Goal: Information Seeking & Learning: Learn about a topic

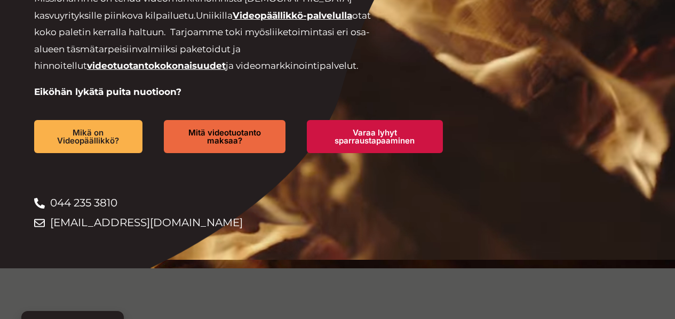
scroll to position [267, 0]
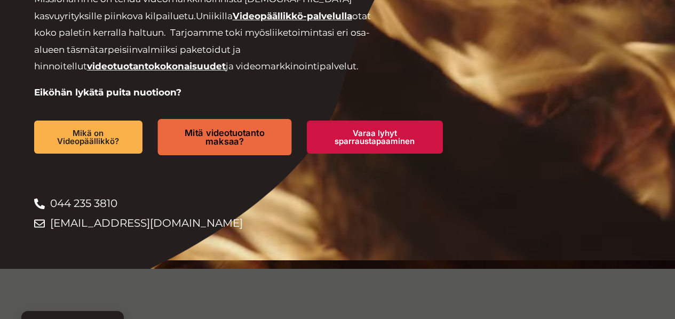
click at [208, 129] on span "Mitä videotuotanto maksaa?" at bounding box center [225, 138] width 96 height 18
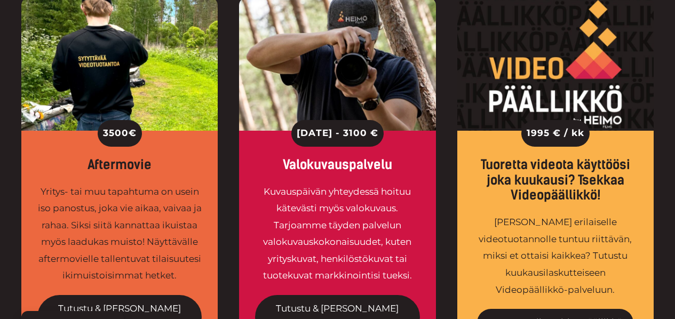
scroll to position [1764, 0]
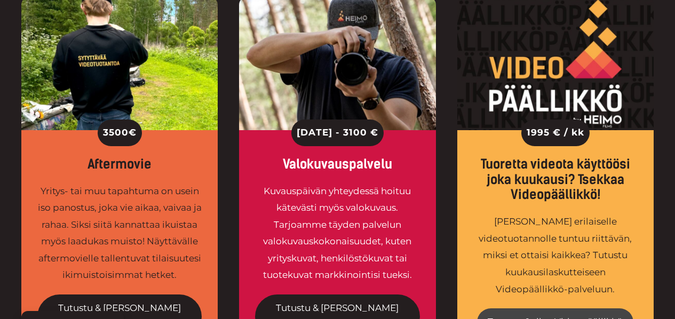
click at [569, 309] on link "Tutustu & tilaa Videopäällikkö" at bounding box center [555, 323] width 156 height 28
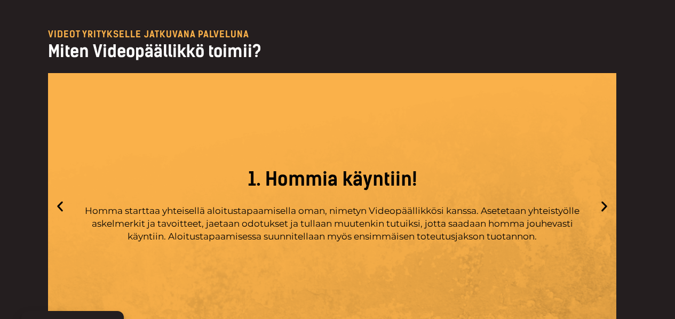
scroll to position [2902, 0]
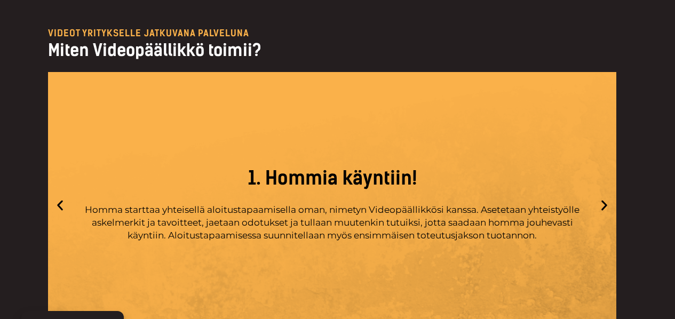
click at [608, 199] on icon "Next slide" at bounding box center [604, 205] width 13 height 13
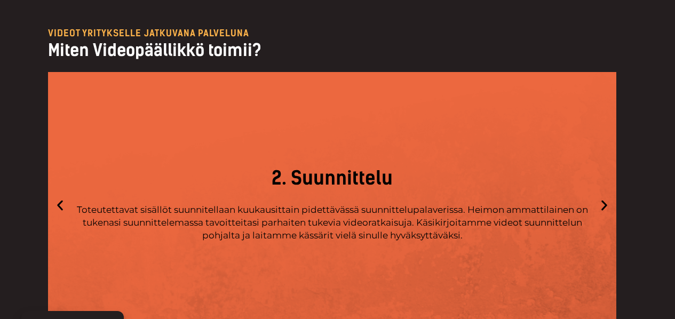
click at [608, 199] on icon "Next slide" at bounding box center [604, 205] width 13 height 13
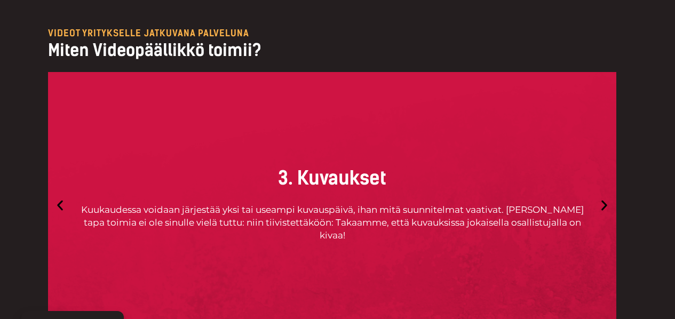
click at [608, 199] on icon "Next slide" at bounding box center [604, 205] width 13 height 13
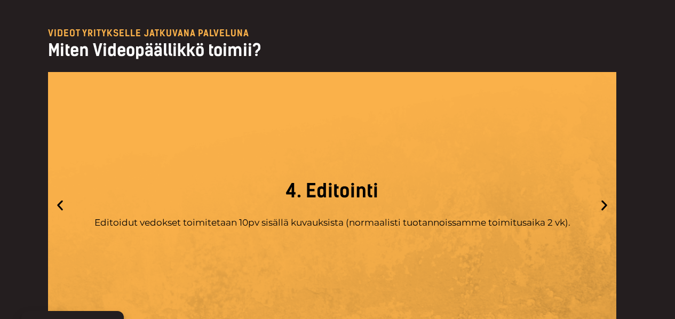
click at [605, 199] on icon "Next slide" at bounding box center [604, 205] width 13 height 13
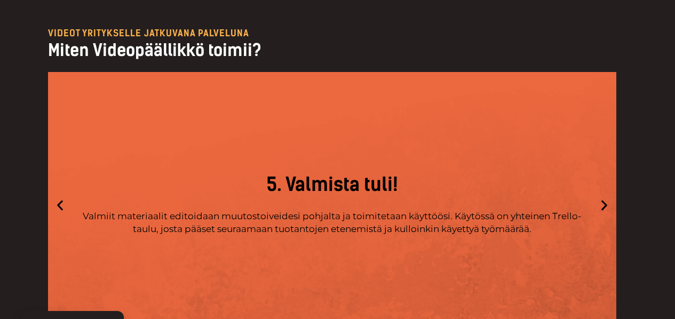
click at [605, 199] on icon "Next slide" at bounding box center [604, 205] width 13 height 13
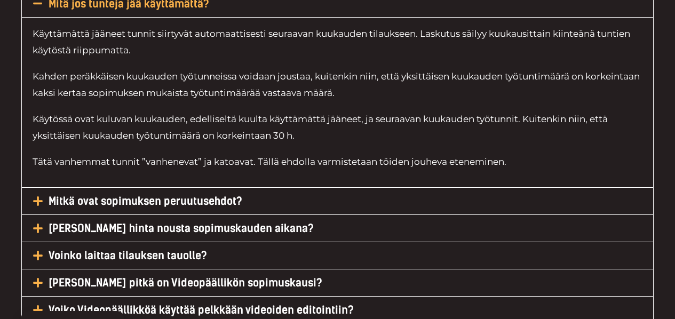
scroll to position [5184, 0]
click at [222, 194] on link "Mitkä ovat sopimuksen peruutusehdot?" at bounding box center [146, 200] width 194 height 13
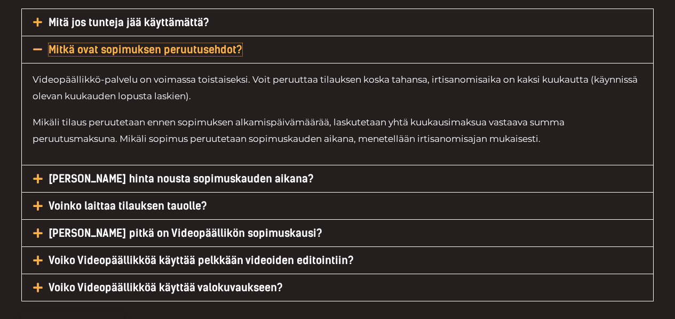
scroll to position [5164, 0]
click at [256, 173] on link "Voiko hinta nousta sopimuskauden aikana?" at bounding box center [181, 179] width 265 height 13
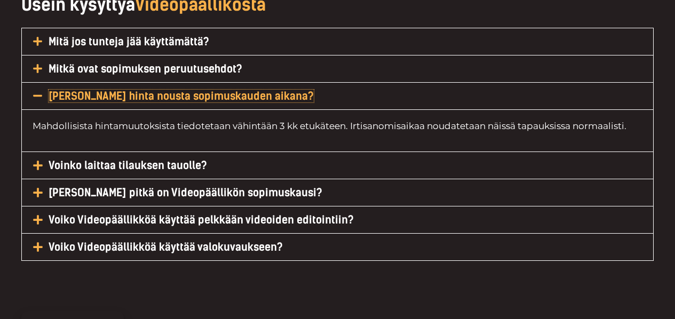
scroll to position [5145, 0]
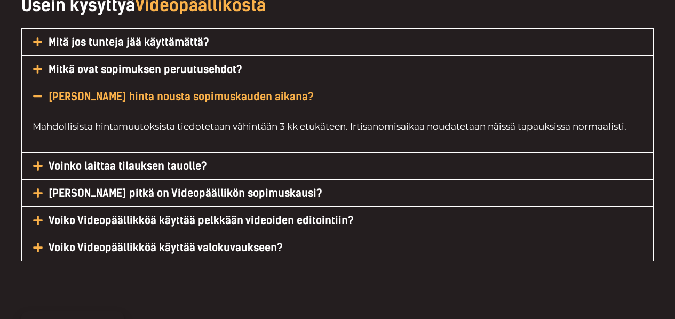
click at [202, 160] on link "Voinko laittaa tilauksen tauolle?" at bounding box center [128, 166] width 159 height 13
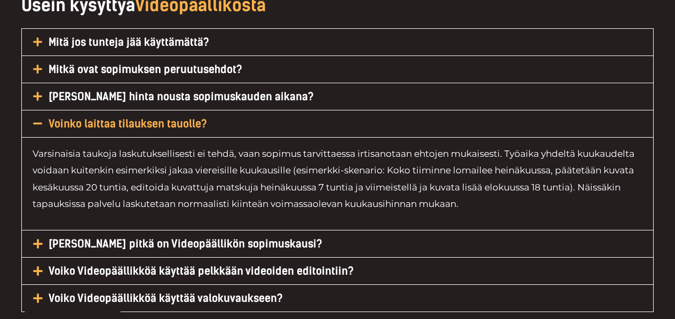
click at [347, 231] on h5 "Kuinka pitkä on Videopäällikön sopimuskausi?" at bounding box center [338, 244] width 632 height 27
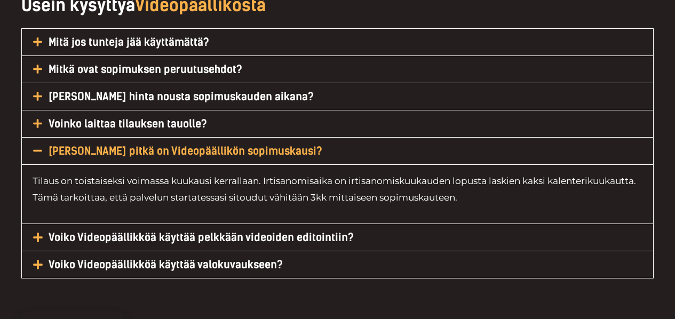
click at [365, 224] on h5 "Voiko Videopäällikköä käyttää pelkkään videoiden editointiin?" at bounding box center [338, 237] width 632 height 27
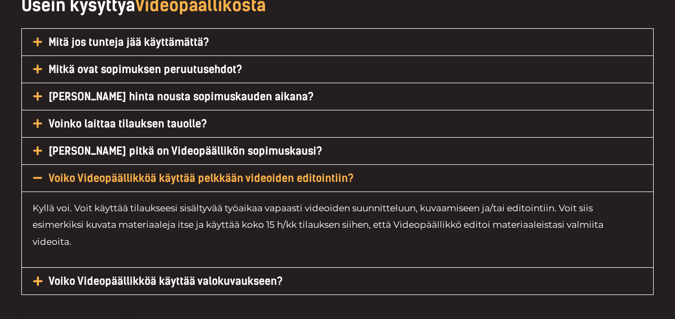
click at [312, 268] on h5 "Voiko Videopäällikköä käyttää valokuvaukseen?" at bounding box center [338, 281] width 632 height 27
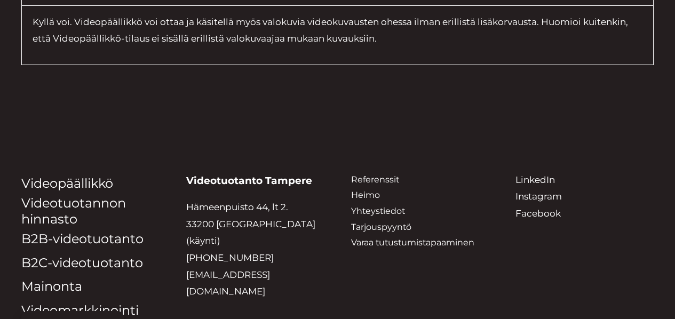
scroll to position [5357, 0]
